Goal: Information Seeking & Learning: Learn about a topic

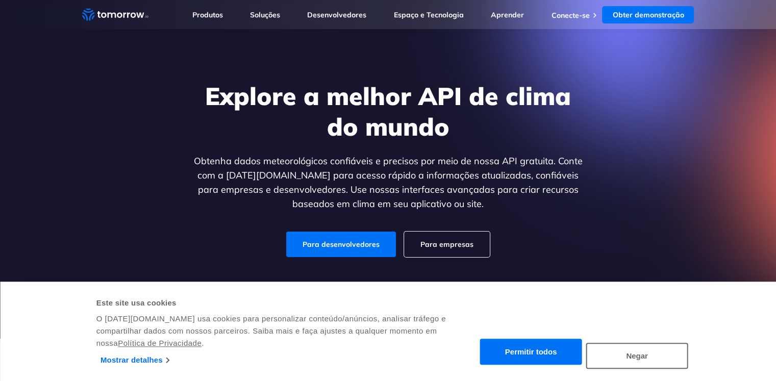
scroll to position [5, 0]
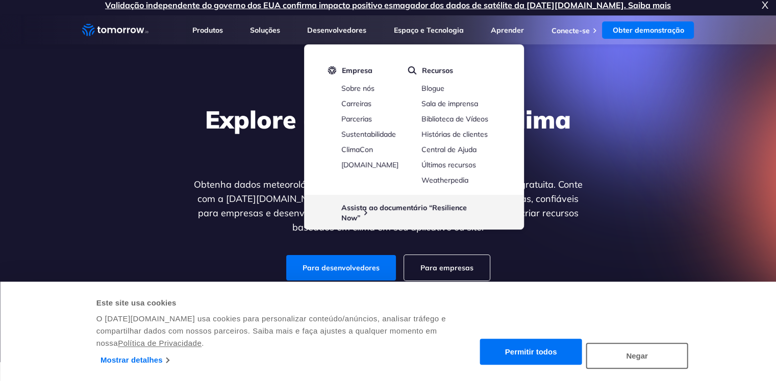
click at [608, 145] on div "Explore a melhor API de clima do mundo Obtenha dados meteorológicos confiáveis …" at bounding box center [388, 192] width 628 height 217
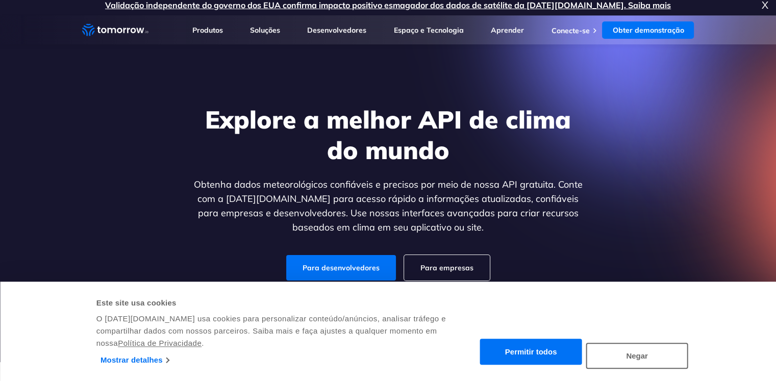
click at [345, 254] on div "Explore a melhor API de clima do mundo Obtenha dados meteorológicos confiáveis …" at bounding box center [388, 192] width 394 height 176
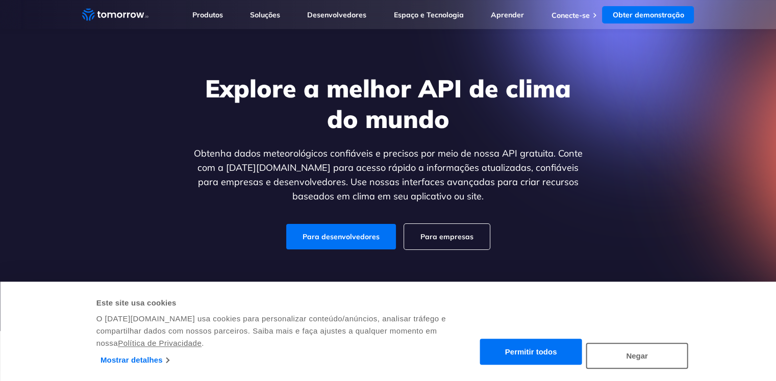
scroll to position [44, 0]
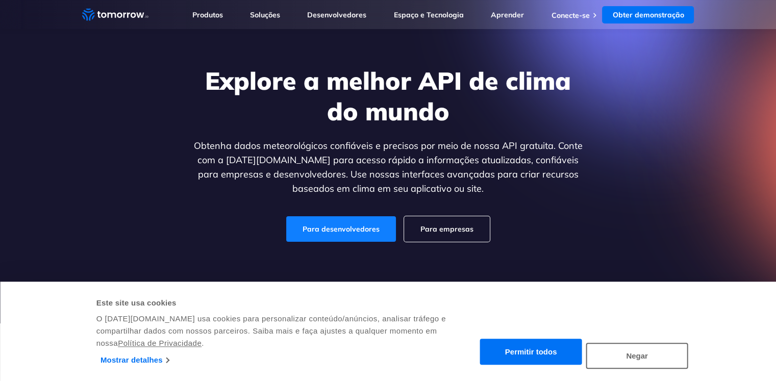
click at [351, 221] on link "Para desenvolvedores" at bounding box center [341, 229] width 110 height 26
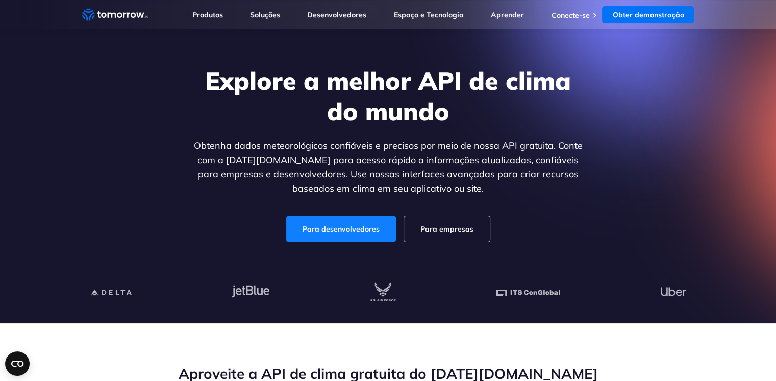
click at [349, 237] on link "Para desenvolvedores" at bounding box center [341, 229] width 110 height 26
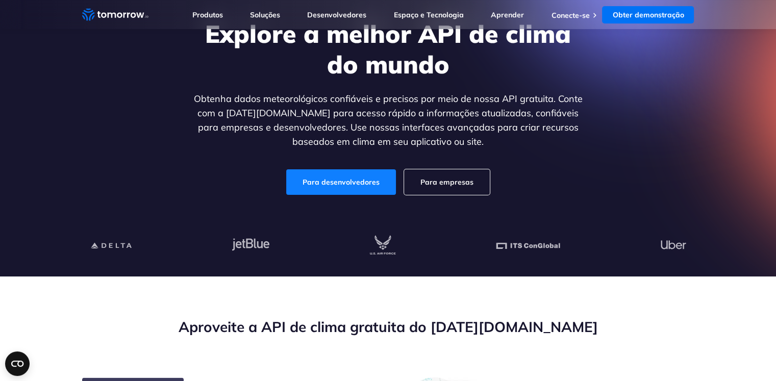
scroll to position [92, 0]
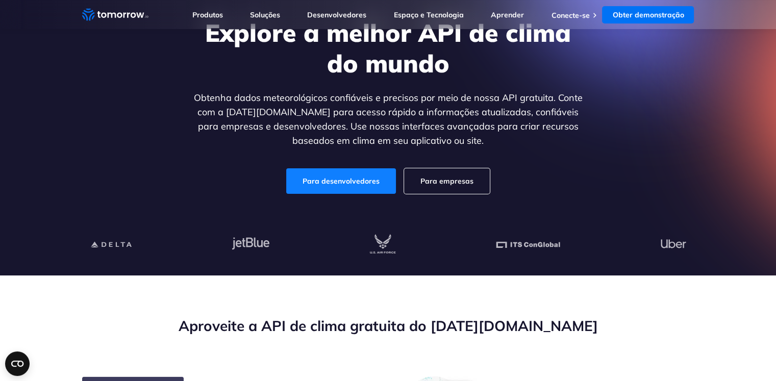
click at [349, 185] on font "Para desenvolvedores" at bounding box center [340, 180] width 77 height 9
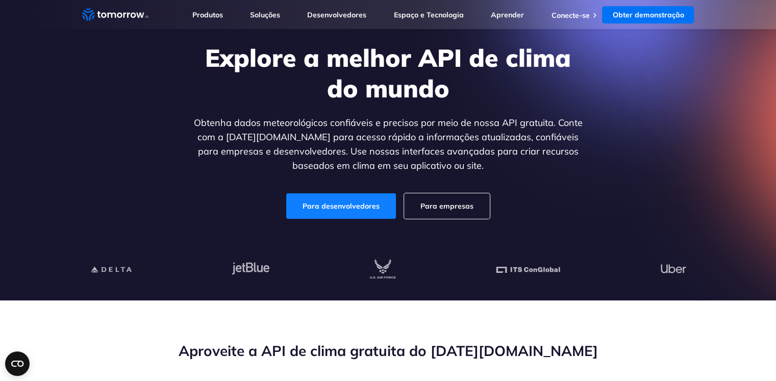
scroll to position [67, 0]
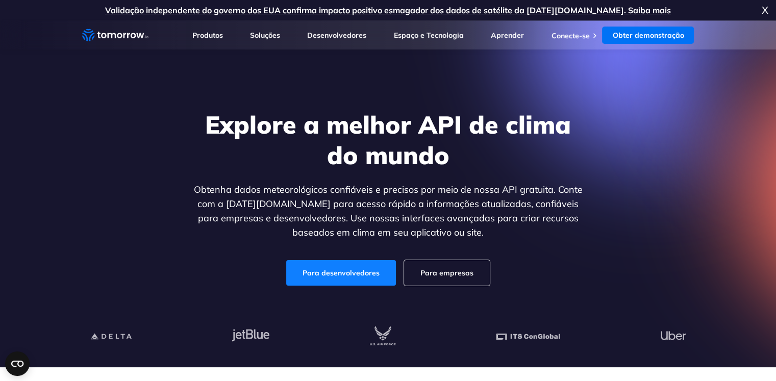
click at [339, 272] on font "Para desenvolvedores" at bounding box center [340, 272] width 77 height 9
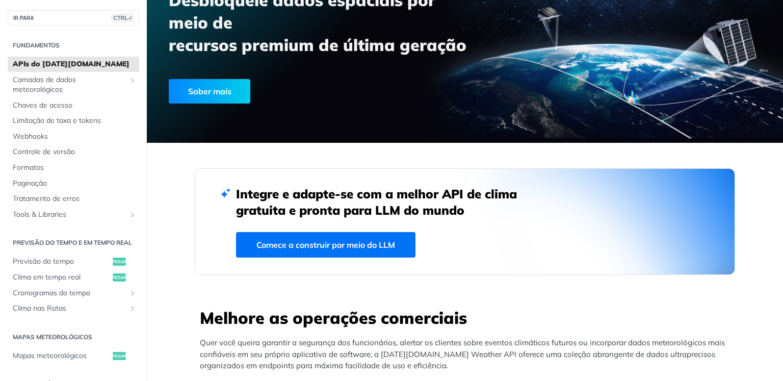
scroll to position [116, 0]
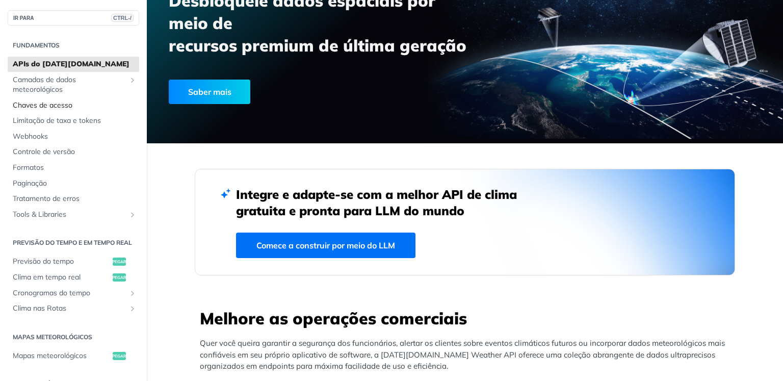
click at [94, 101] on span "Chaves de acesso" at bounding box center [75, 105] width 124 height 10
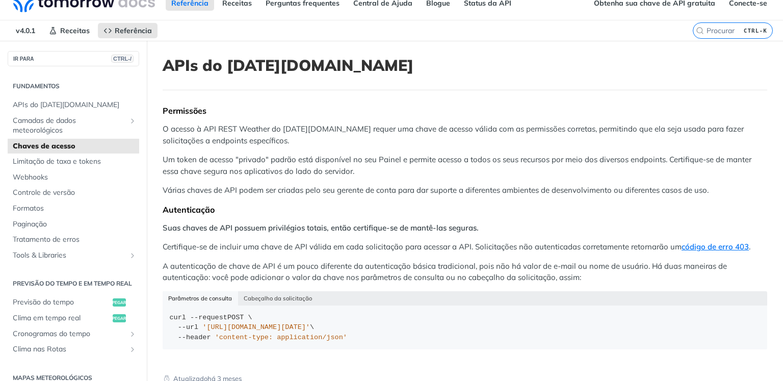
scroll to position [14, 0]
click at [67, 163] on font "Limitação de taxa e tokens" at bounding box center [57, 160] width 88 height 9
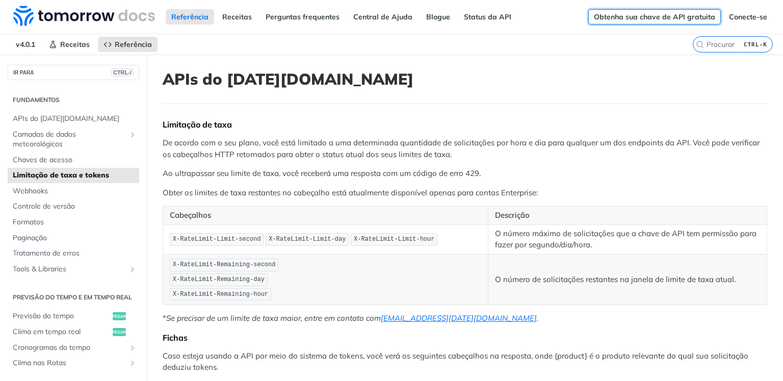
click at [673, 14] on font "Obtenha sua chave de API gratuita" at bounding box center [654, 16] width 121 height 9
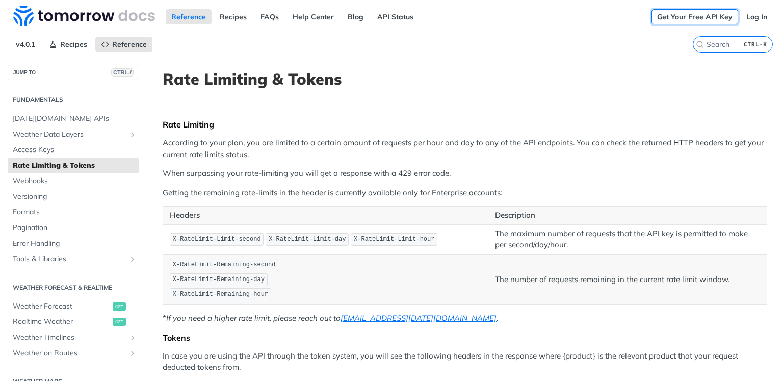
click at [671, 16] on link "Get Your Free API Key" at bounding box center [695, 16] width 87 height 15
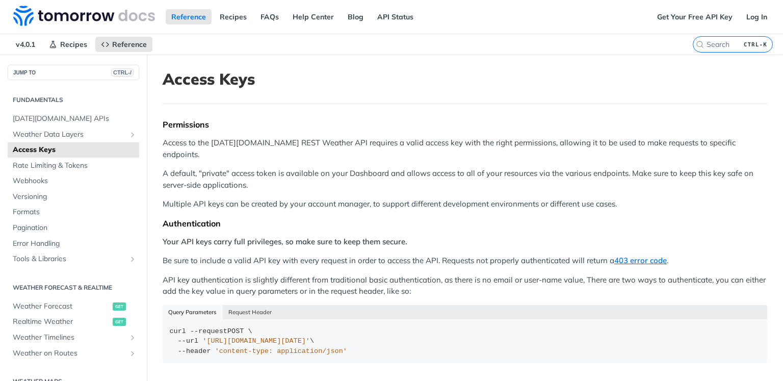
click at [357, 82] on h1 "Access Keys" at bounding box center [465, 79] width 605 height 18
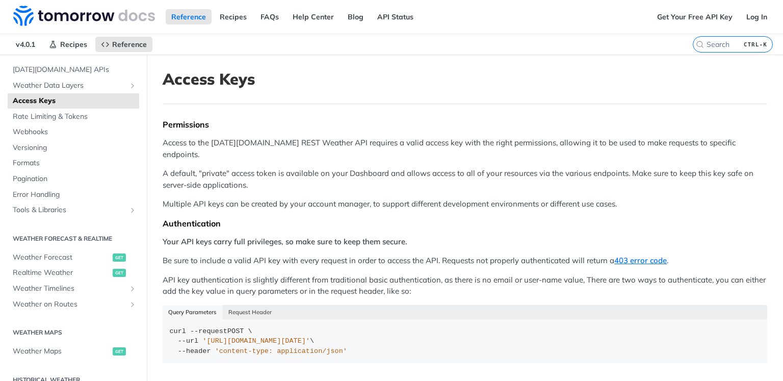
scroll to position [48, 0]
click at [742, 23] on link "Log In" at bounding box center [757, 16] width 32 height 15
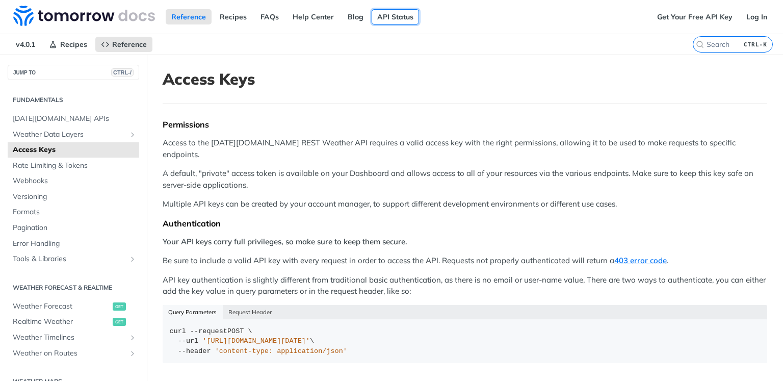
click at [384, 15] on link "API Status" at bounding box center [395, 16] width 47 height 15
click at [741, 21] on link "Log In" at bounding box center [757, 16] width 32 height 15
